Goal: Information Seeking & Learning: Learn about a topic

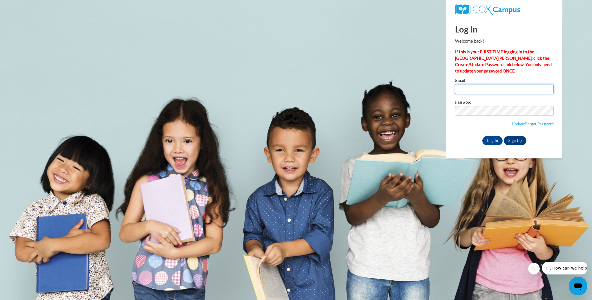
click at [465, 90] on input "Email" at bounding box center [504, 89] width 99 height 10
type input "blcrump@nemcc.edu"
click at [482, 136] on input "Log In" at bounding box center [492, 140] width 20 height 9
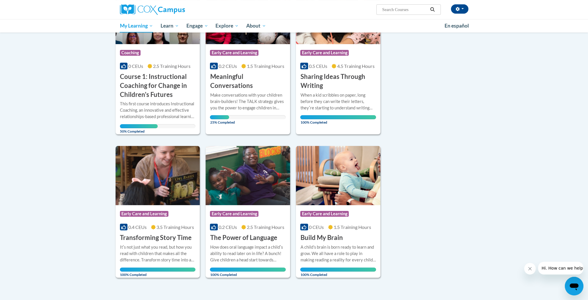
scroll to position [120, 0]
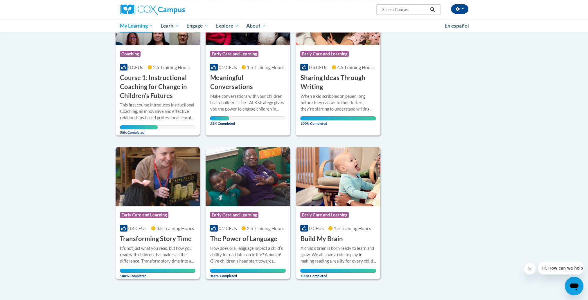
click at [151, 92] on h3 "Course 1: Instructional Coaching for Change in Children's Futures" at bounding box center [158, 86] width 76 height 27
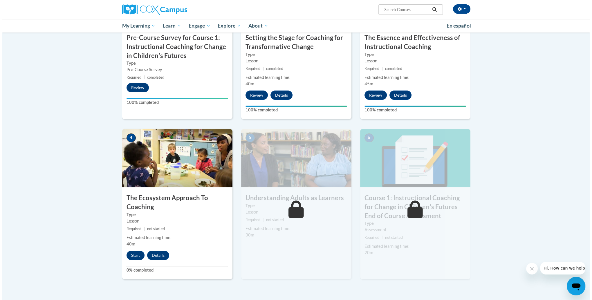
scroll to position [204, 0]
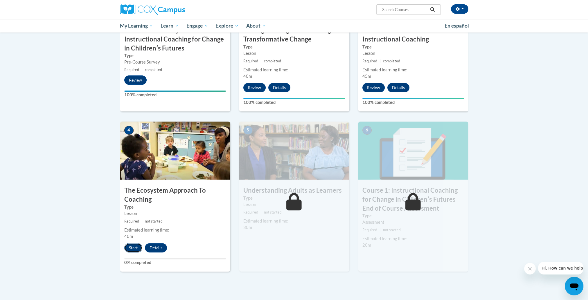
click at [135, 245] on button "Start" at bounding box center [133, 247] width 18 height 9
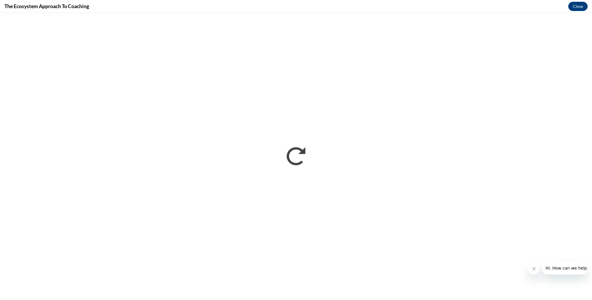
scroll to position [0, 0]
click at [581, 271] on button "Hi. How can we help?" at bounding box center [567, 268] width 50 height 13
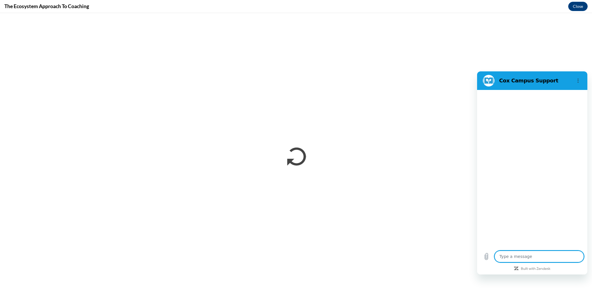
type textarea "x"
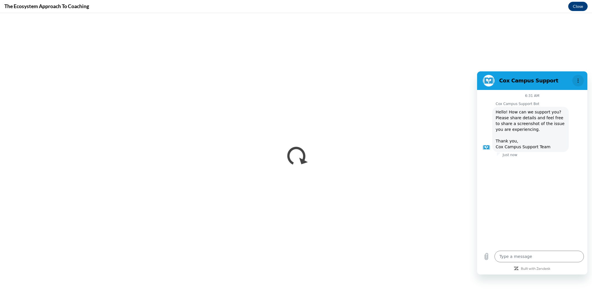
click at [577, 79] on icon "Options menu" at bounding box center [578, 80] width 5 height 5
click at [586, 197] on div "6:31 AM Cox Campus Support Bot Cox Campus Support Bot says: Hello! How can we s…" at bounding box center [532, 168] width 110 height 157
click at [586, 198] on div "6:31 AM Cox Campus Support Bot Cox Campus Support Bot says: Hello! How can we s…" at bounding box center [532, 168] width 110 height 157
click at [585, 198] on div "6:31 AM Cox Campus Support Bot Cox Campus Support Bot says: Hello! How can we s…" at bounding box center [532, 168] width 110 height 157
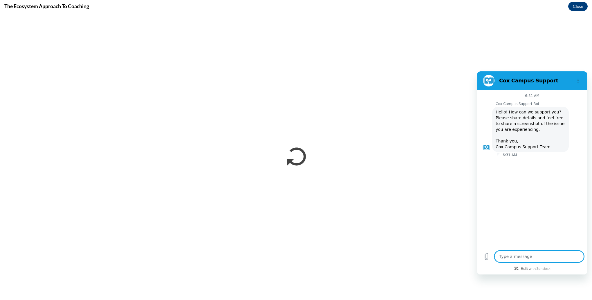
click at [500, 256] on textarea at bounding box center [538, 257] width 89 height 12
type textarea "n"
type textarea "x"
type textarea "no"
type textarea "x"
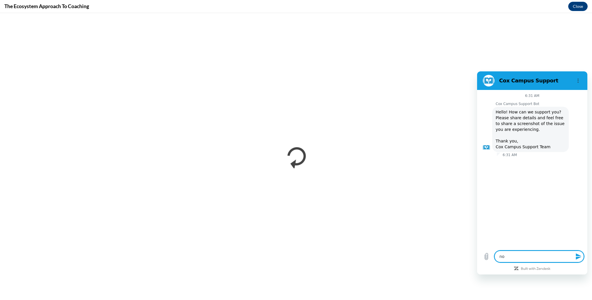
type textarea "no"
type textarea "x"
type textarea "no h"
type textarea "x"
type textarea "no he"
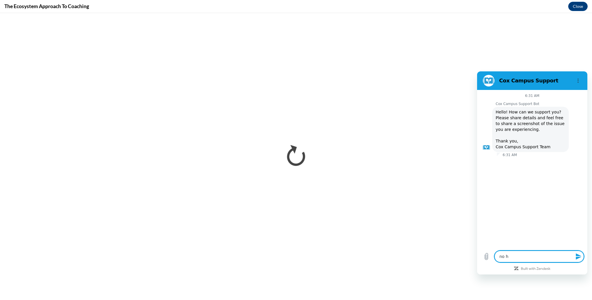
type textarea "x"
type textarea "no hel"
type textarea "x"
type textarea "no help"
type textarea "x"
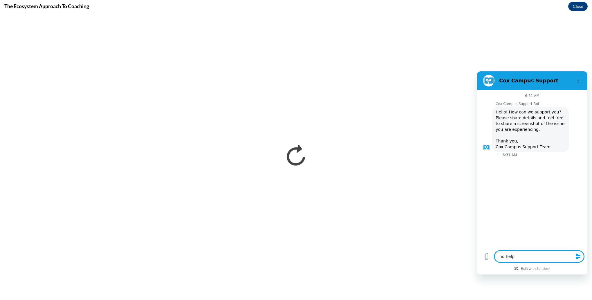
type textarea "no help"
type textarea "x"
type textarea "no help n"
type textarea "x"
type textarea "no help ne"
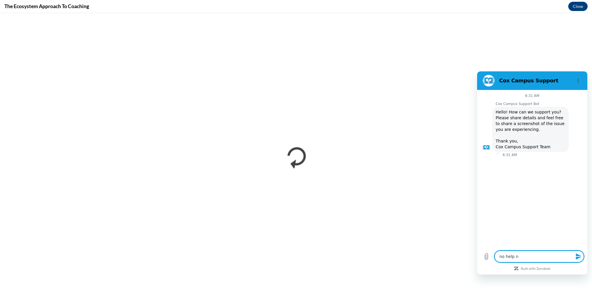
type textarea "x"
type textarea "no help nee"
type textarea "x"
type textarea "no help need"
type textarea "x"
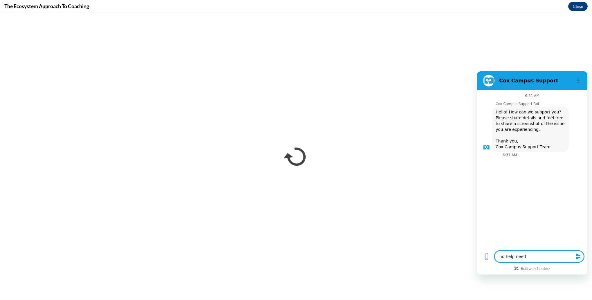
type textarea "no help neede"
type textarea "x"
type textarea "no help needed"
type textarea "x"
type textarea "no help needed."
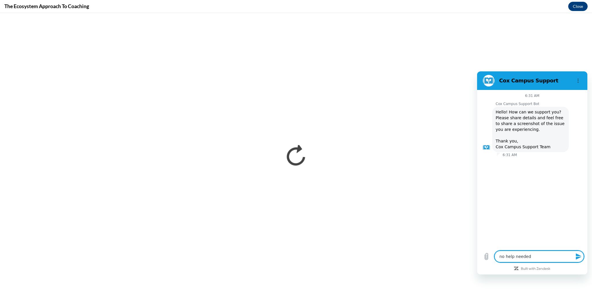
type textarea "x"
type textarea "no help needed."
click at [576, 256] on icon "Send message" at bounding box center [579, 256] width 6 height 6
type textarea "x"
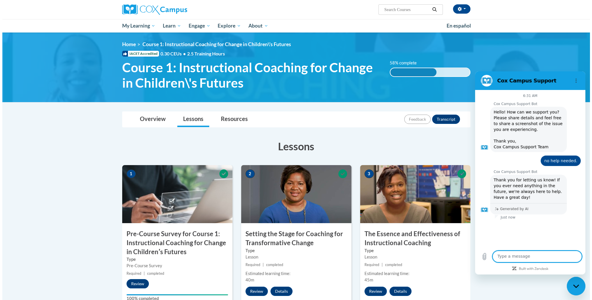
scroll to position [204, 0]
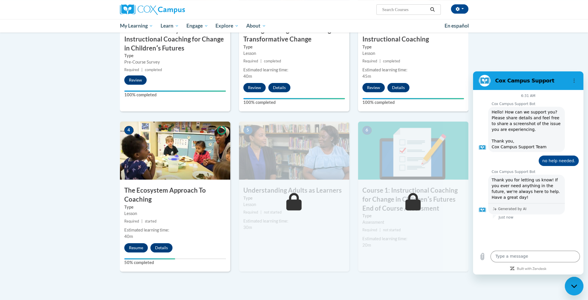
click at [141, 194] on h3 "The Ecosystem Approach To Coaching" at bounding box center [175, 195] width 110 height 18
click at [140, 197] on h3 "The Ecosystem Approach To Coaching" at bounding box center [175, 195] width 110 height 18
click at [140, 247] on button "Resume" at bounding box center [136, 247] width 24 height 9
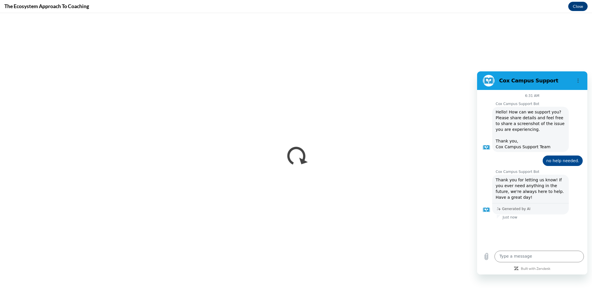
scroll to position [0, 0]
click at [577, 79] on icon "Options menu" at bounding box center [578, 80] width 5 height 5
click at [578, 78] on icon "Options menu" at bounding box center [578, 80] width 5 height 5
drag, startPoint x: 538, startPoint y: 271, endPoint x: 540, endPoint y: 249, distance: 22.1
click at [540, 250] on div "6:31 AM Cox Campus Support Bot Cox Campus Support Bot says: Hello! How can we s…" at bounding box center [532, 182] width 110 height 185
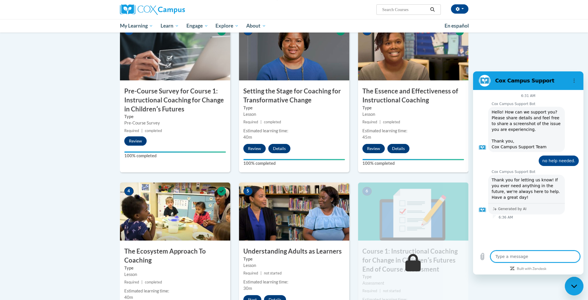
scroll to position [146, 0]
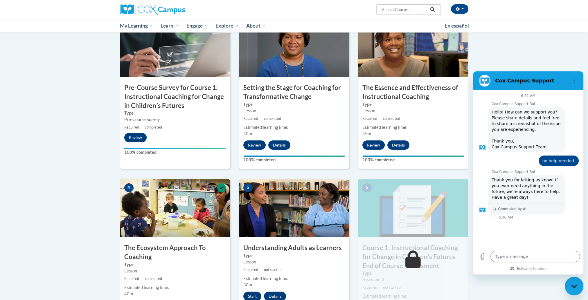
click at [574, 283] on div "Close messaging window" at bounding box center [573, 285] width 17 height 17
type textarea "x"
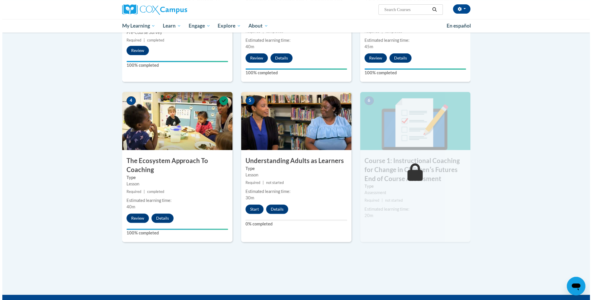
scroll to position [235, 0]
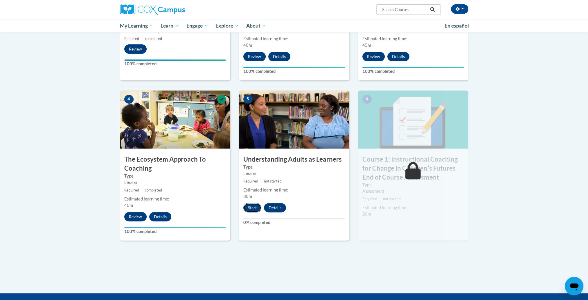
click at [252, 205] on button "Start" at bounding box center [252, 207] width 18 height 9
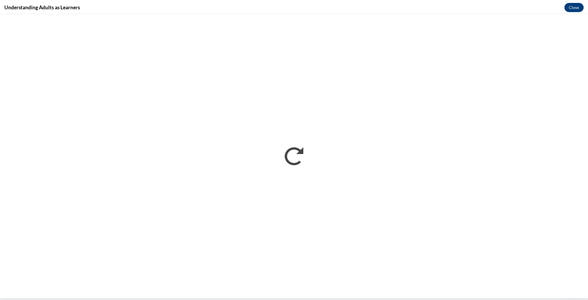
scroll to position [0, 0]
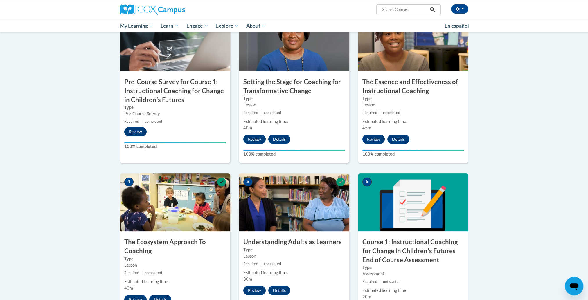
scroll to position [154, 0]
